Goal: Task Accomplishment & Management: Manage account settings

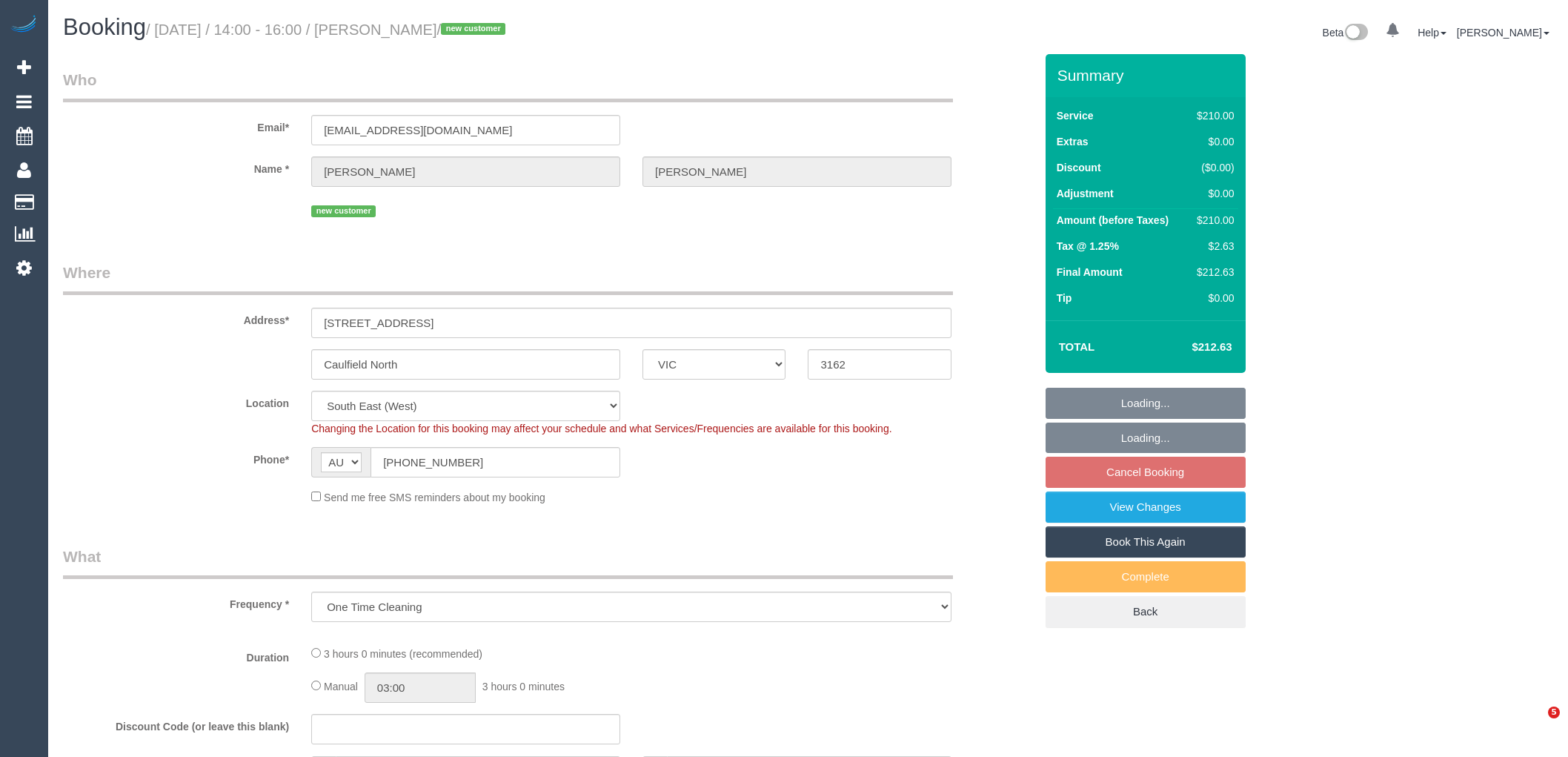
select select "VIC"
select select "number:28"
select select "number:17"
select select "number:19"
select select "number:36"
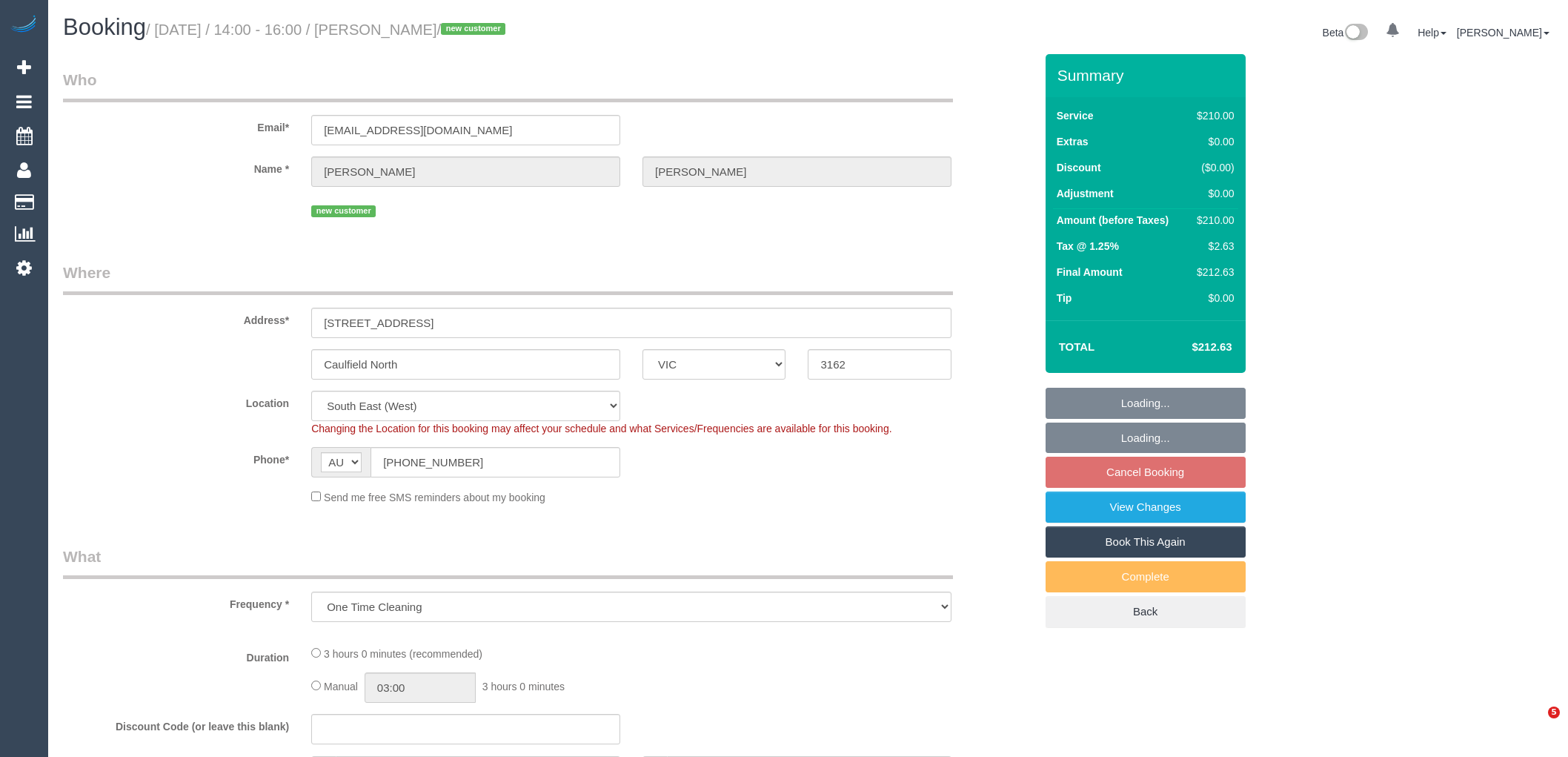
select select "object:1383"
select select "string:stripe-pm_1S0Yu42GScqysDRVdAUA5xOn"
select select "180"
select select "spot4"
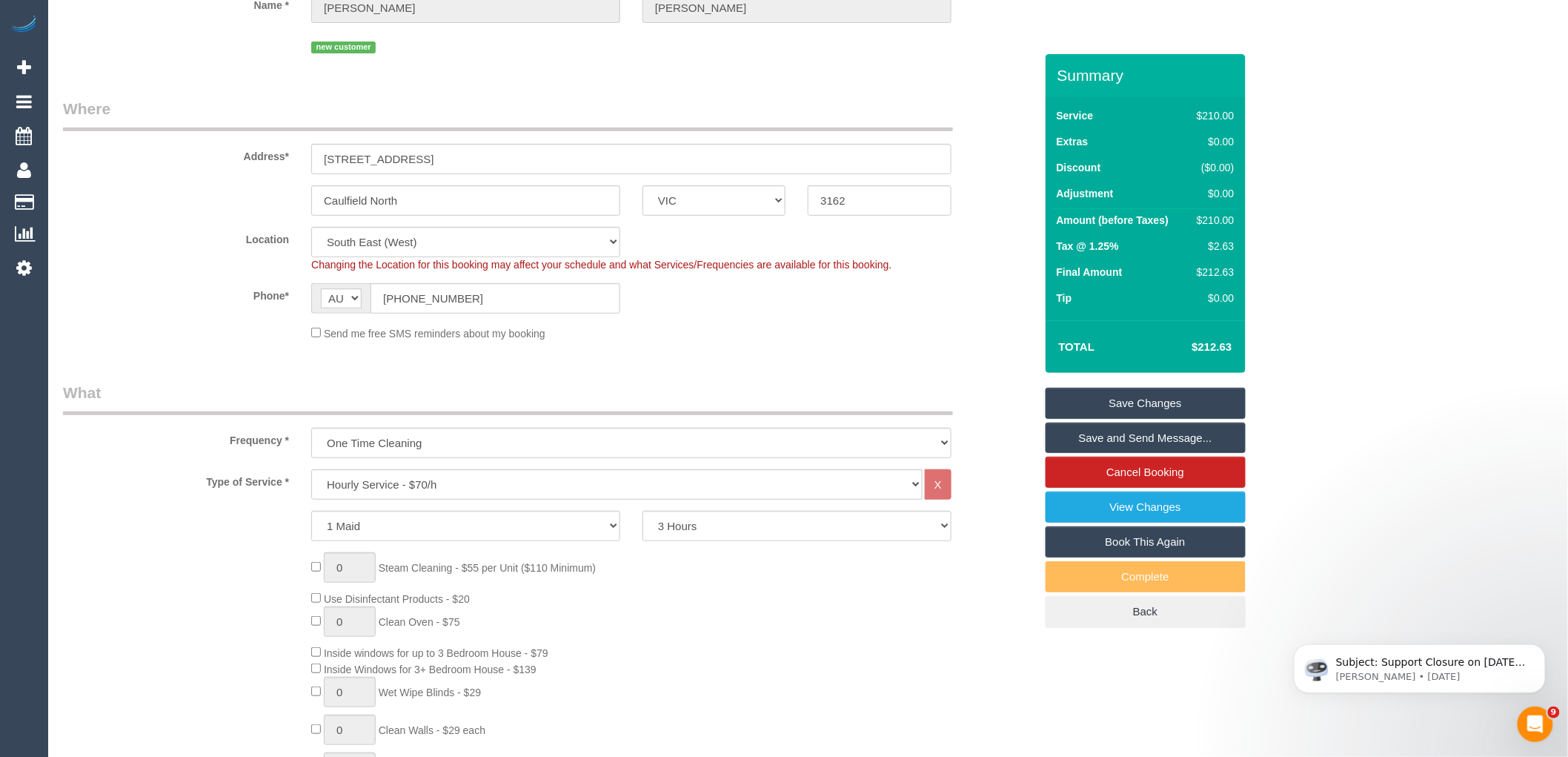
scroll to position [164, 0]
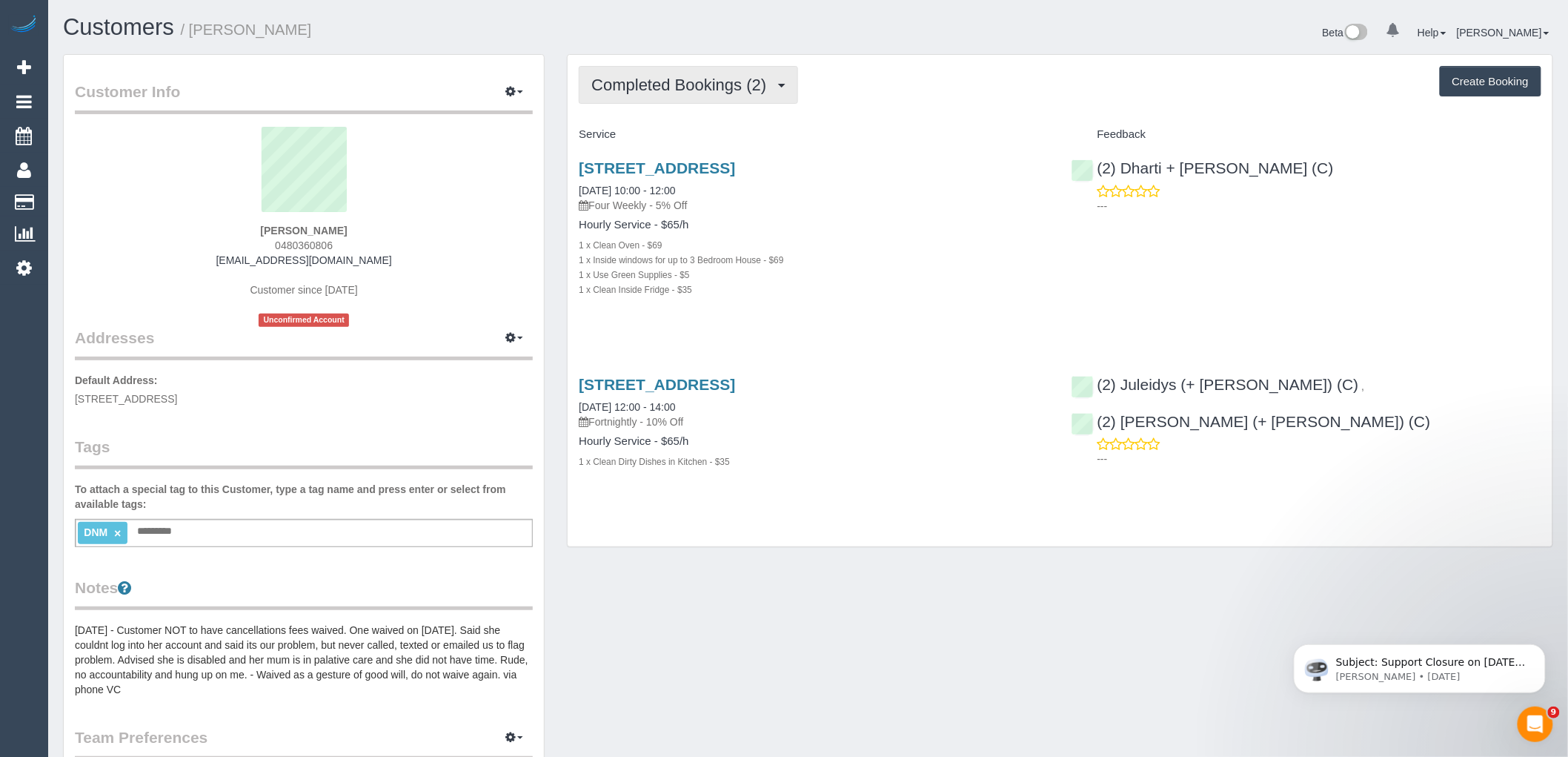
click at [652, 83] on span "Completed Bookings (2)" at bounding box center [683, 85] width 183 height 18
click at [884, 73] on div "Completed Bookings (2) Completed Bookings (2) Upcoming Bookings (0) Cancelled B…" at bounding box center [1060, 84] width 963 height 38
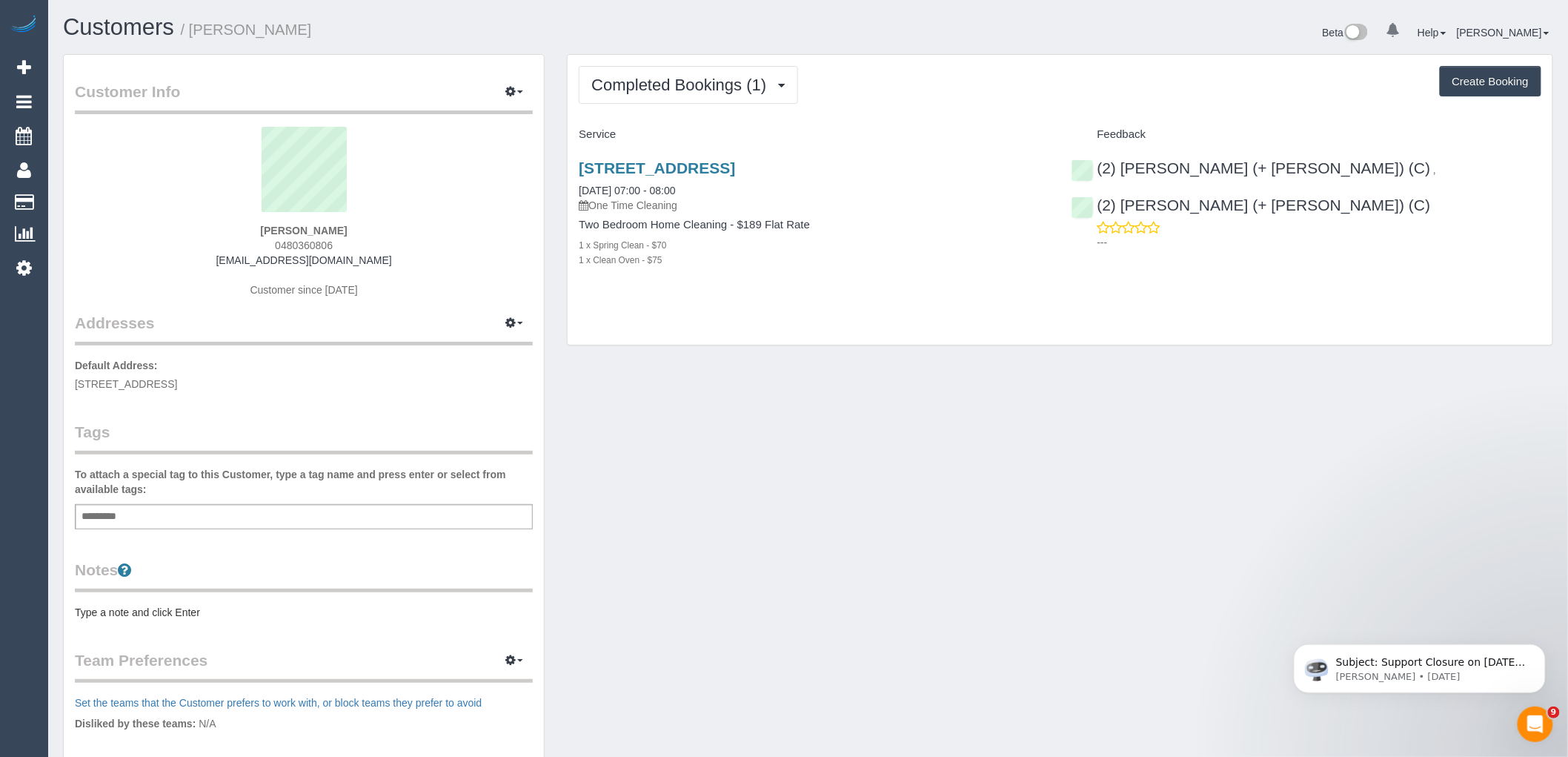
click at [285, 515] on div "Add a tag" at bounding box center [304, 517] width 458 height 25
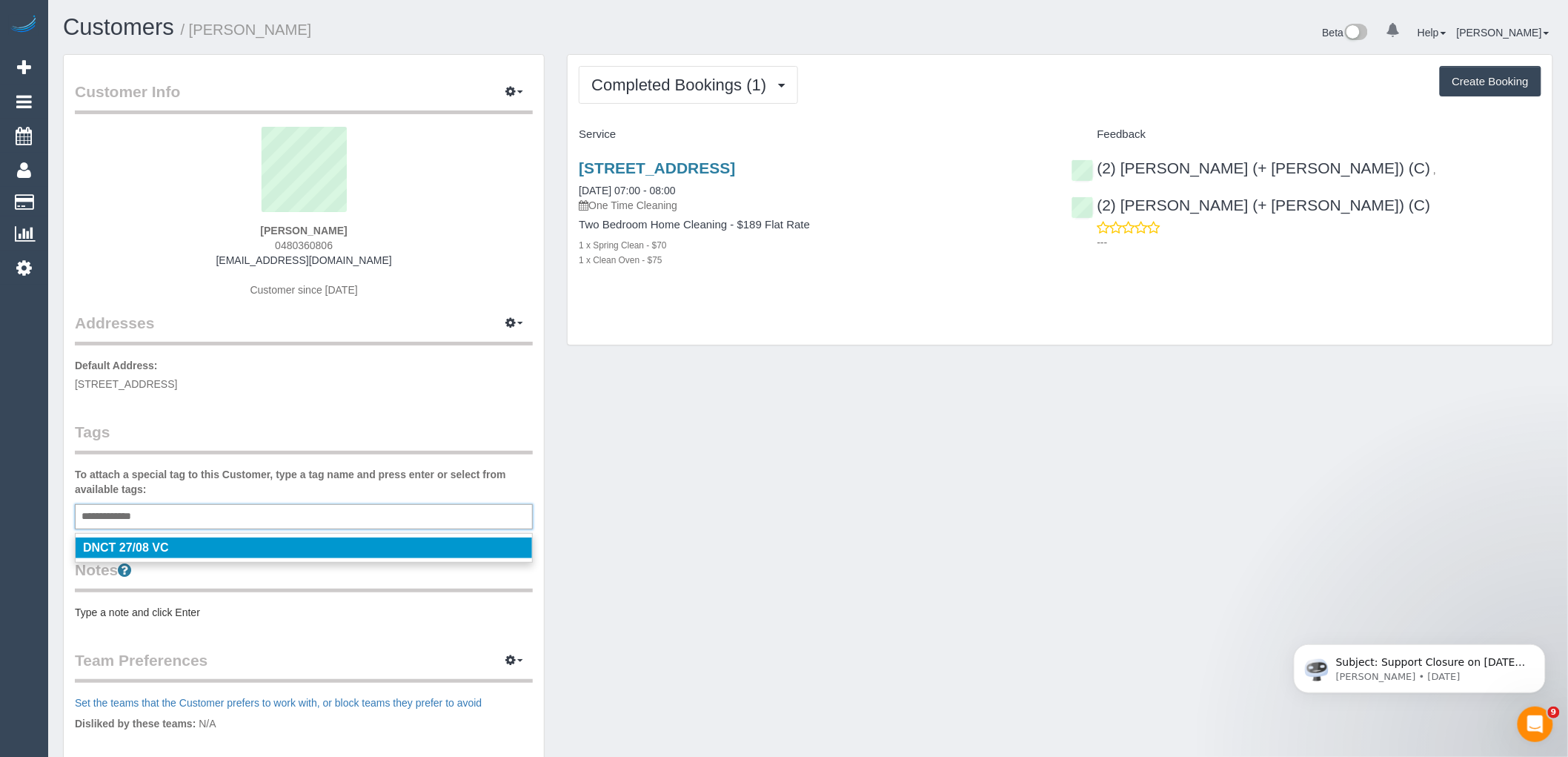
type input "**********"
click at [605, 416] on div "Customer Info Edit Contact Info Send Message Email Preferences Special Sales Ta…" at bounding box center [808, 536] width 1513 height 964
